Goal: Task Accomplishment & Management: Manage account settings

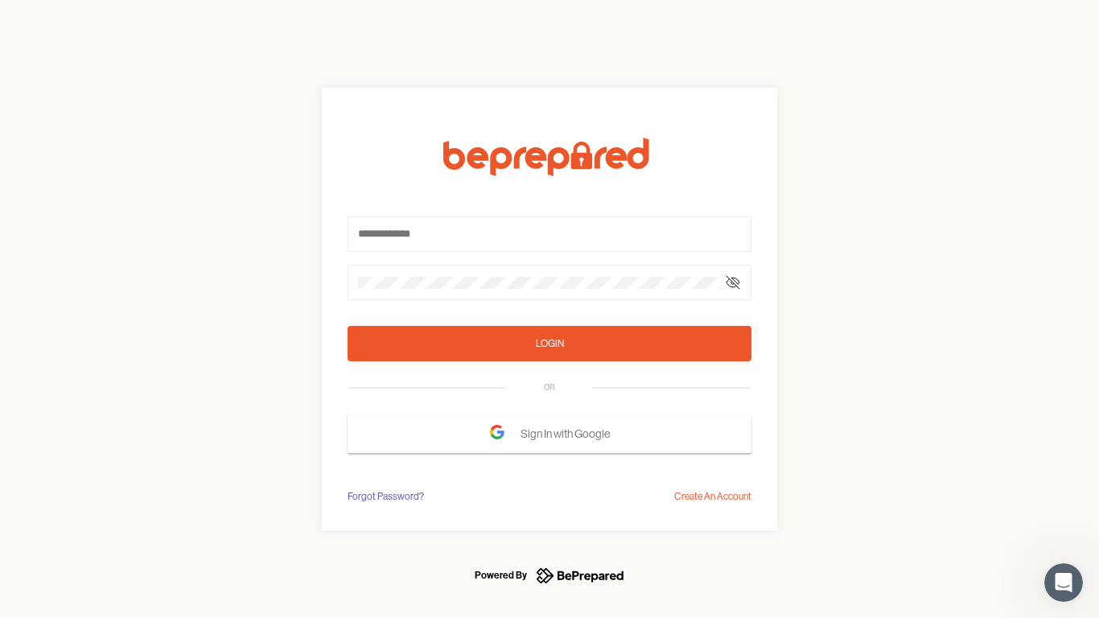
click at [550, 309] on form "Login OR Sign In with Google" at bounding box center [550, 295] width 404 height 315
click at [733, 282] on icon at bounding box center [733, 282] width 13 height 13
click at [550, 344] on div "Login" at bounding box center [550, 344] width 28 height 16
click at [550, 434] on span "Sign In with Google" at bounding box center [569, 434] width 97 height 31
click at [385, 497] on div "Forgot Password?" at bounding box center [386, 497] width 76 height 16
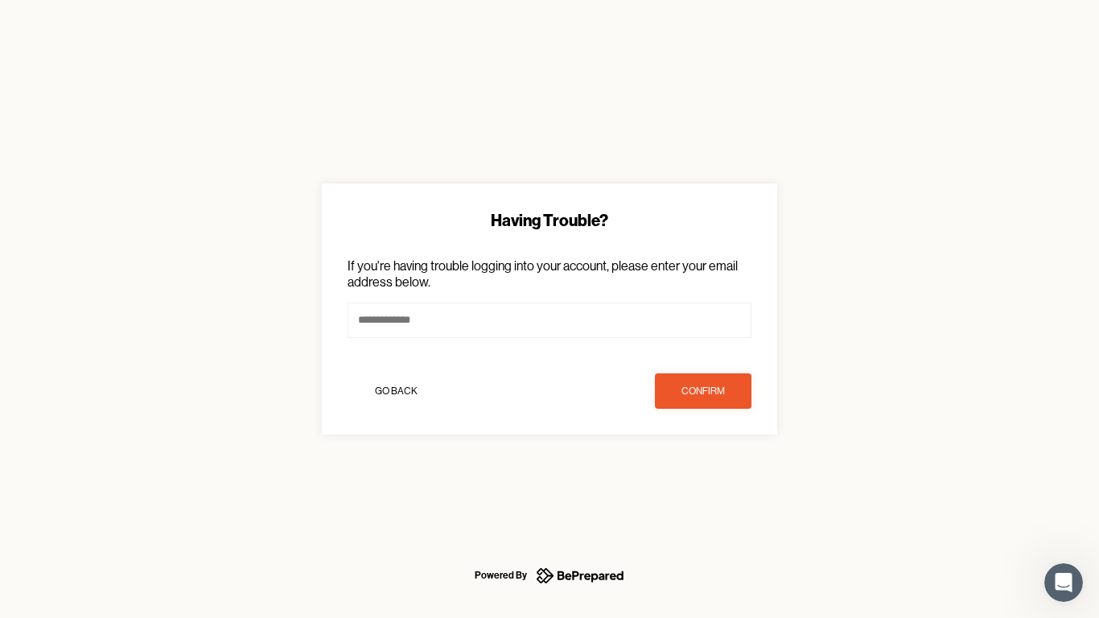
click at [713, 497] on div "Having Trouble? If you're having trouble logging into your account, please ente…" at bounding box center [549, 309] width 1099 height 618
click at [1064, 583] on icon "Open Intercom Messenger" at bounding box center [1064, 583] width 27 height 27
